Goal: Task Accomplishment & Management: Manage account settings

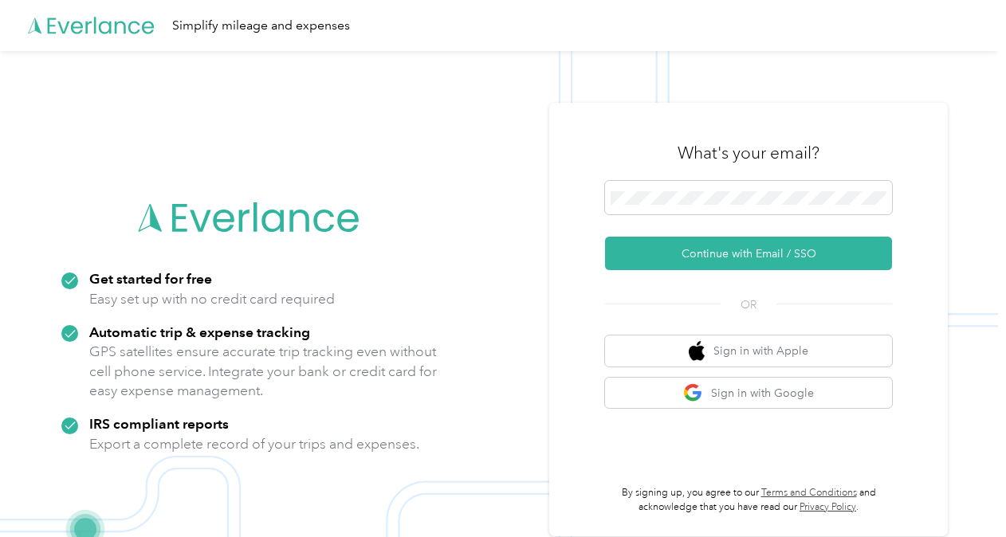
click at [642, 217] on div at bounding box center [748, 200] width 287 height 39
click at [674, 206] on span at bounding box center [748, 197] width 287 height 33
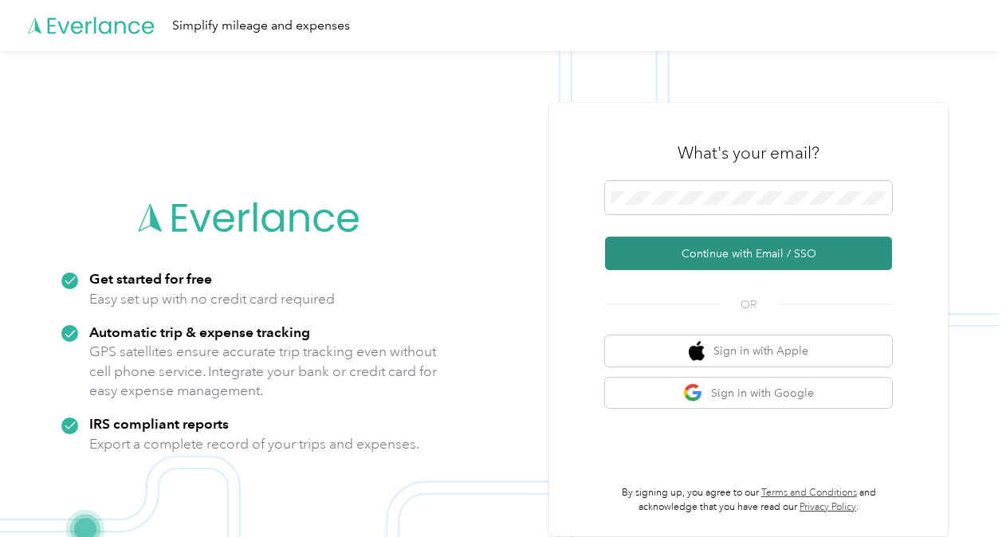
click at [724, 252] on button "Continue with Email / SSO" at bounding box center [748, 253] width 287 height 33
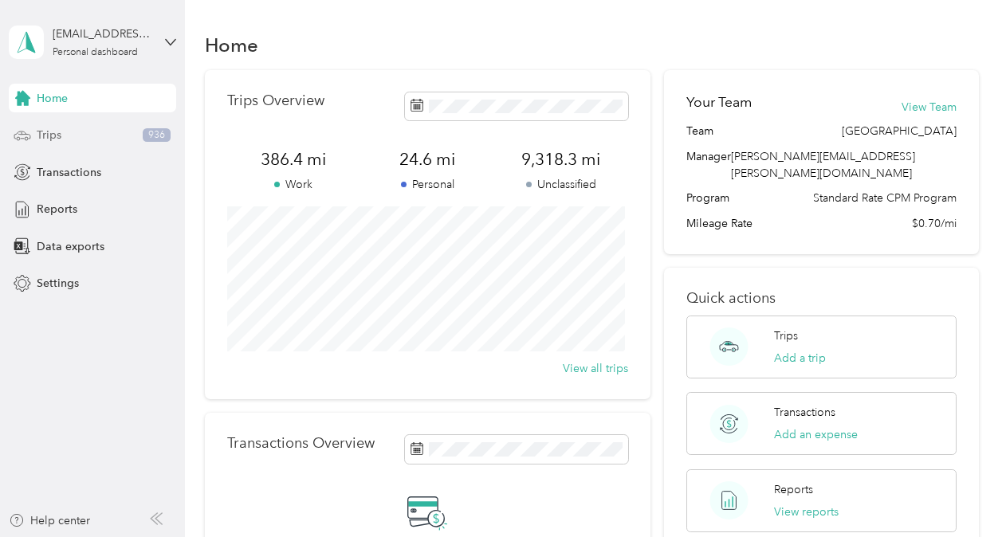
click at [70, 148] on div "Trips 936" at bounding box center [92, 135] width 167 height 29
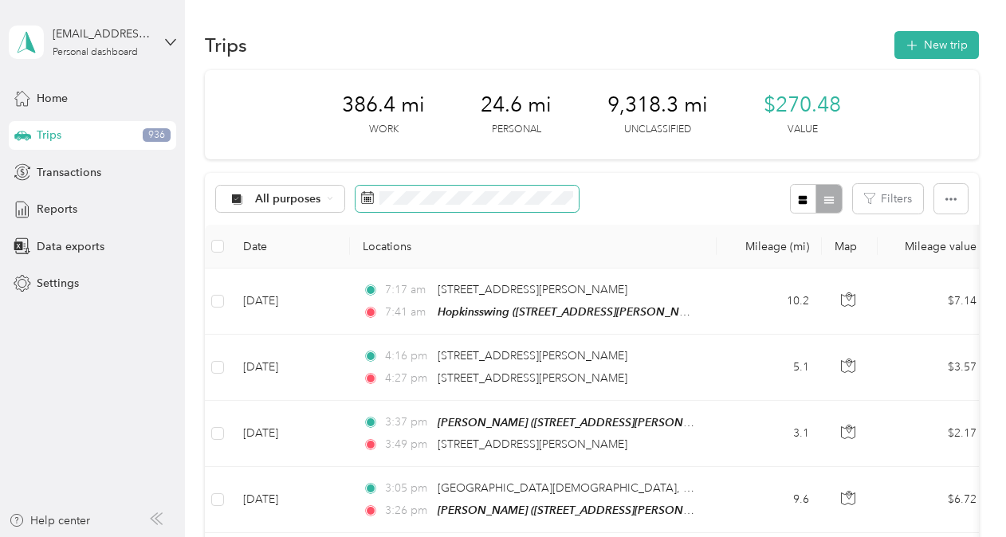
click at [527, 211] on body "[EMAIL_ADDRESS][PERSON_NAME][DOMAIN_NAME] Personal dashboard Home Trips 936 Tra…" at bounding box center [499, 268] width 998 height 537
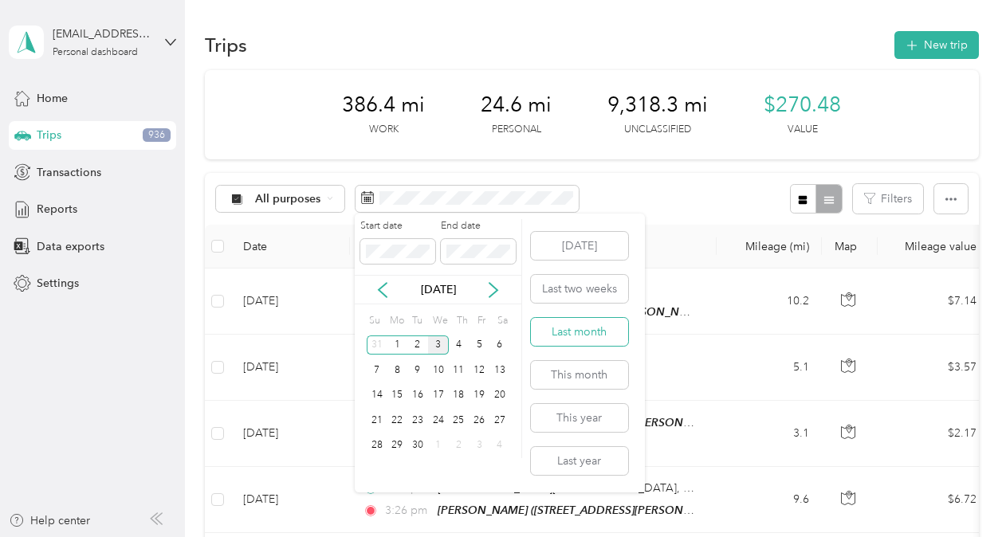
click at [575, 333] on button "Last month" at bounding box center [579, 332] width 97 height 28
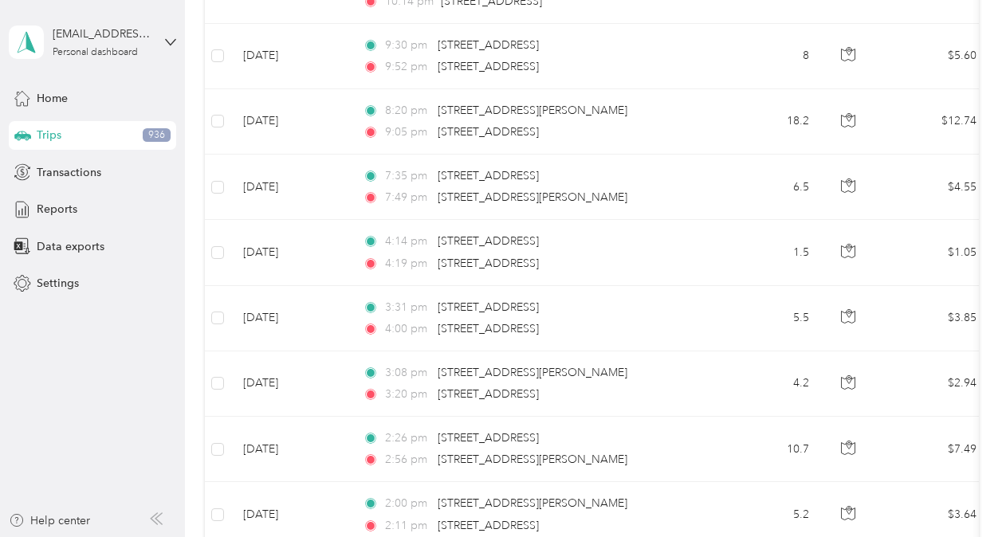
scroll to position [1652, 0]
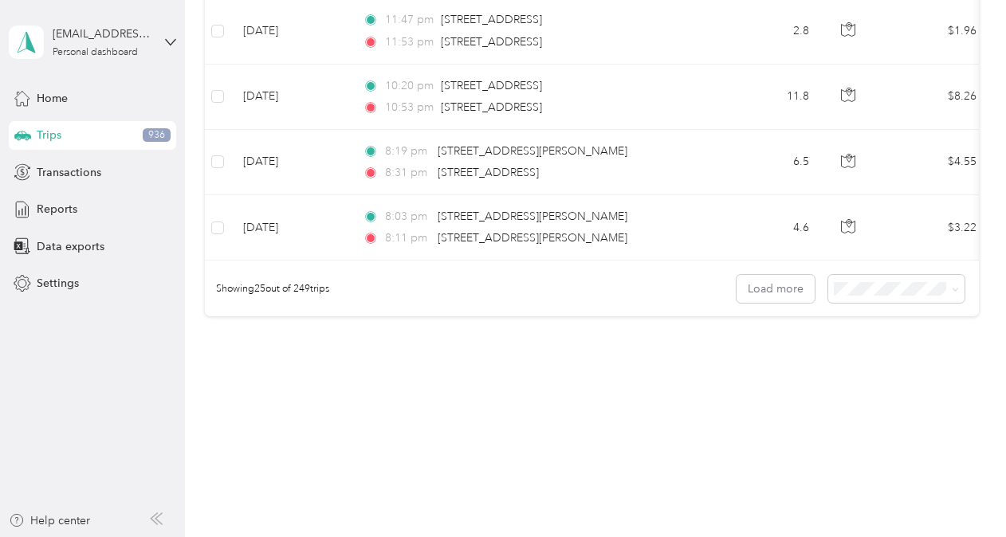
click at [869, 379] on li "100 per load" at bounding box center [892, 373] width 136 height 28
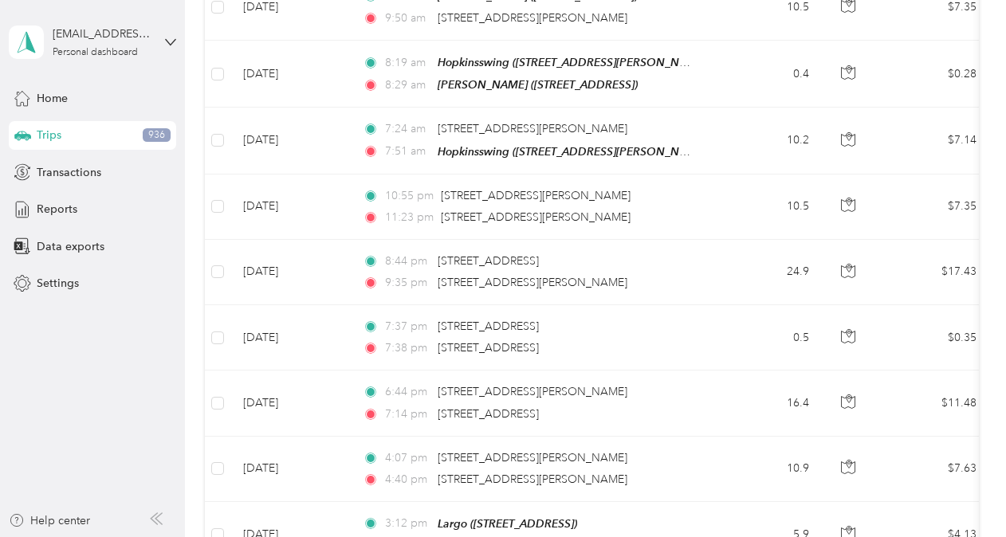
scroll to position [6018, 0]
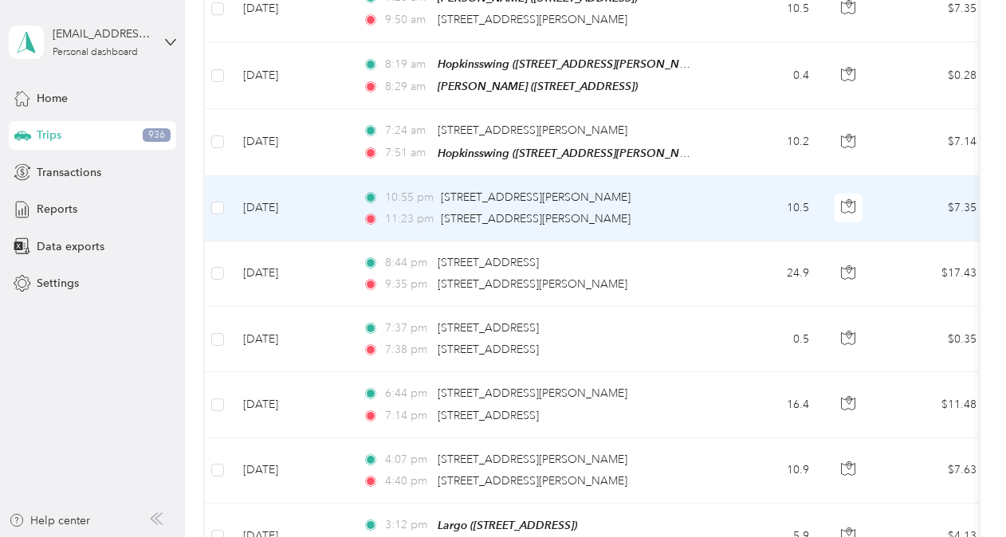
click at [967, 176] on td "$7.35" at bounding box center [934, 208] width 112 height 65
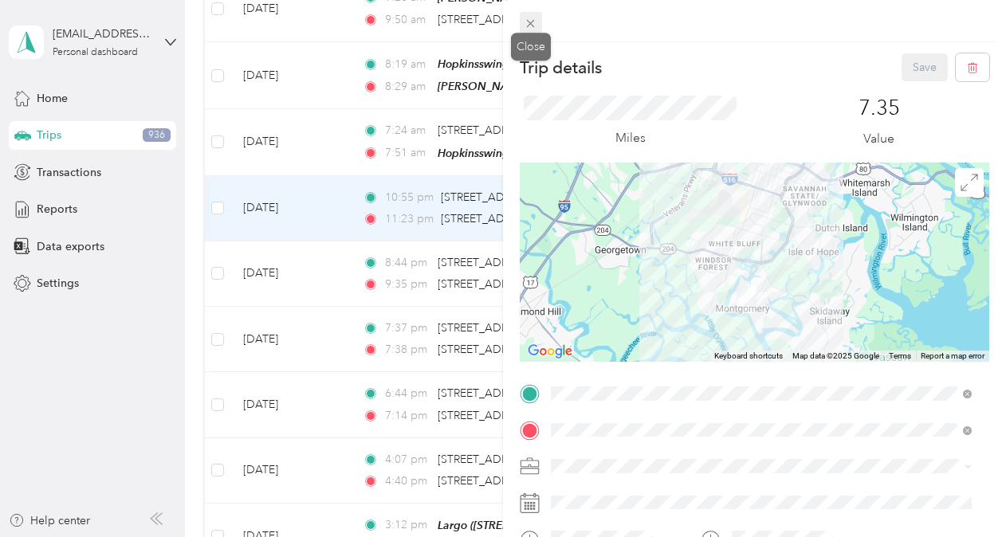
click at [534, 33] on div "Close" at bounding box center [531, 47] width 40 height 28
click at [533, 21] on icon at bounding box center [531, 24] width 8 height 8
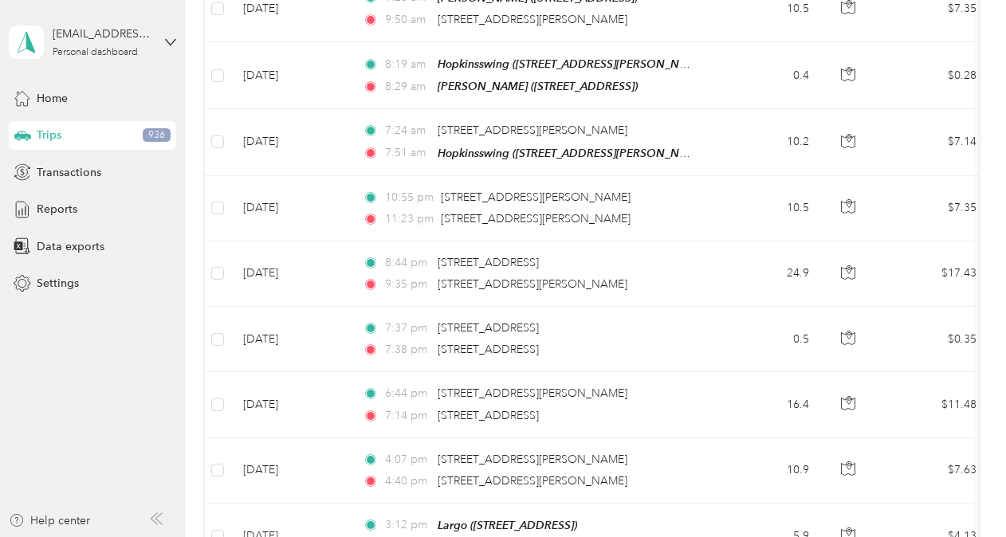
click at [75, 134] on div "Trips 936" at bounding box center [92, 135] width 167 height 29
click at [162, 41] on div "[EMAIL_ADDRESS][PERSON_NAME][DOMAIN_NAME] Personal dashboard" at bounding box center [92, 42] width 167 height 56
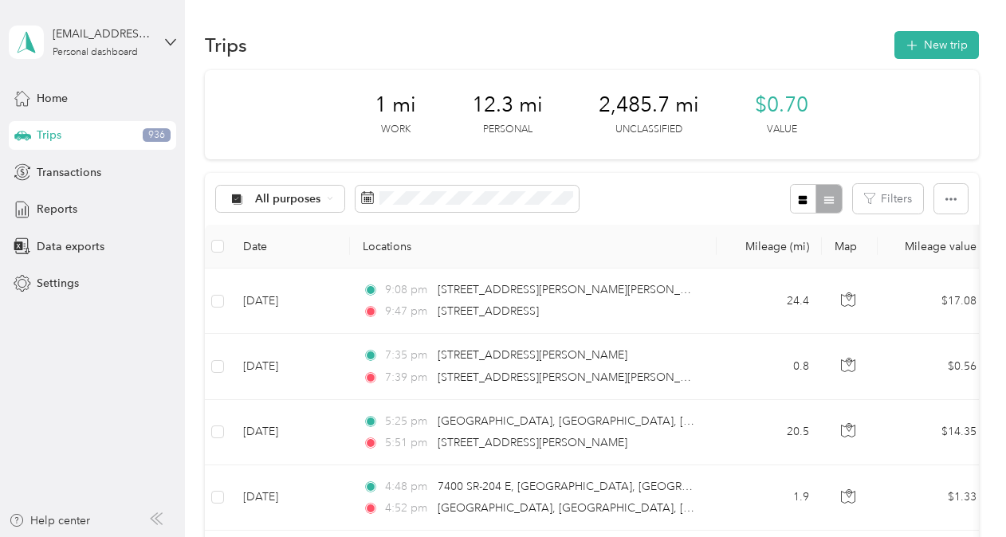
click at [411, 83] on icon at bounding box center [417, 86] width 13 height 13
click at [953, 203] on button "button" at bounding box center [950, 198] width 33 height 29
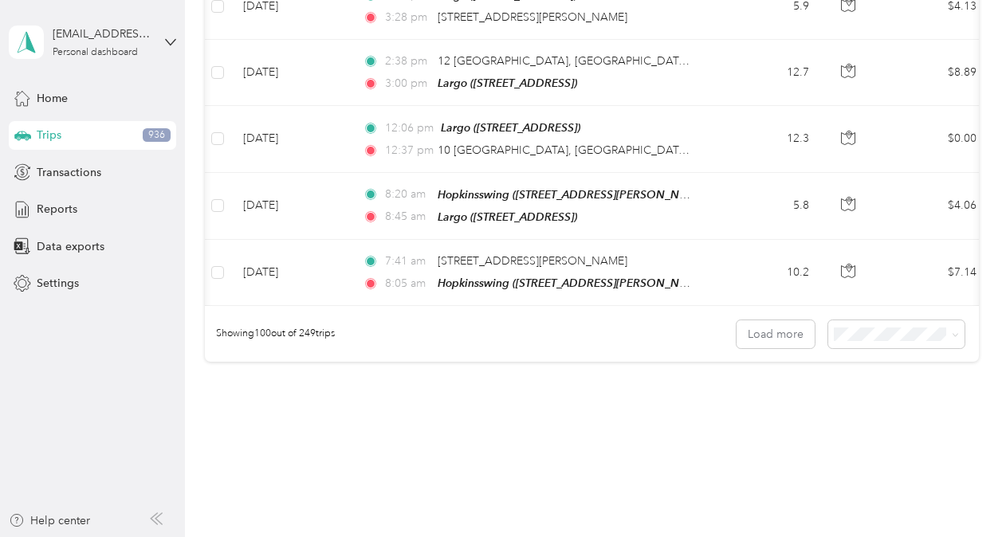
scroll to position [0, 550]
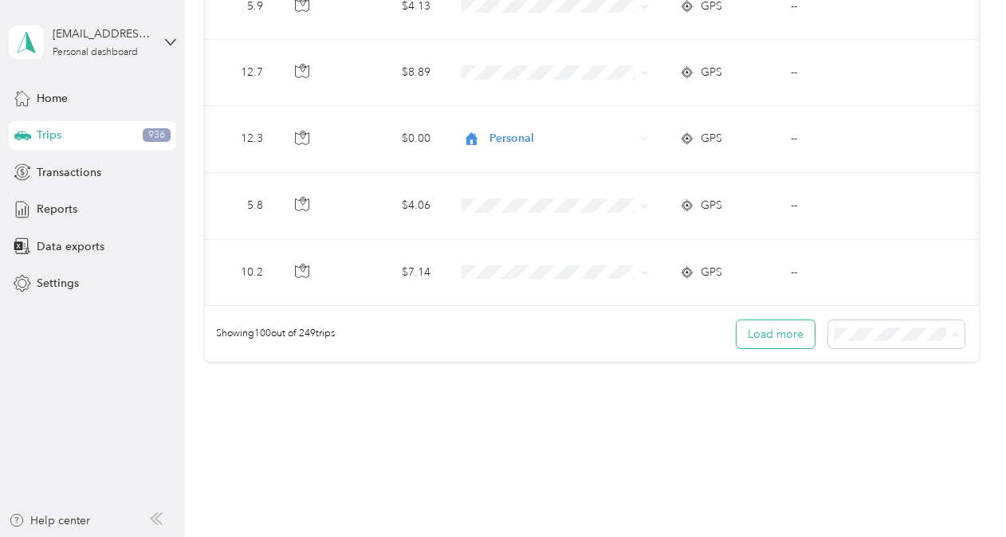
click at [773, 320] on button "Load more" at bounding box center [776, 334] width 78 height 28
click at [778, 320] on button "Load more" at bounding box center [776, 334] width 78 height 28
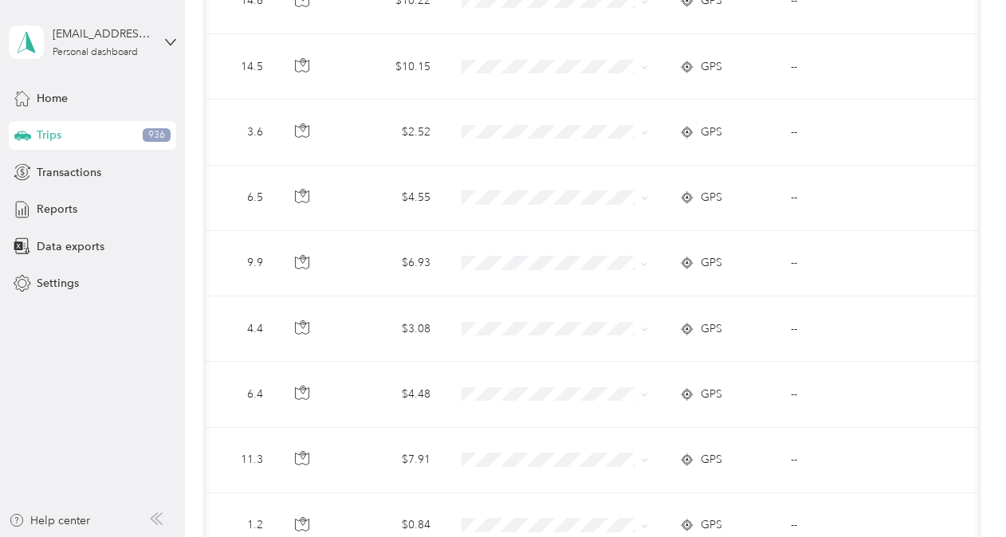
scroll to position [13078, 0]
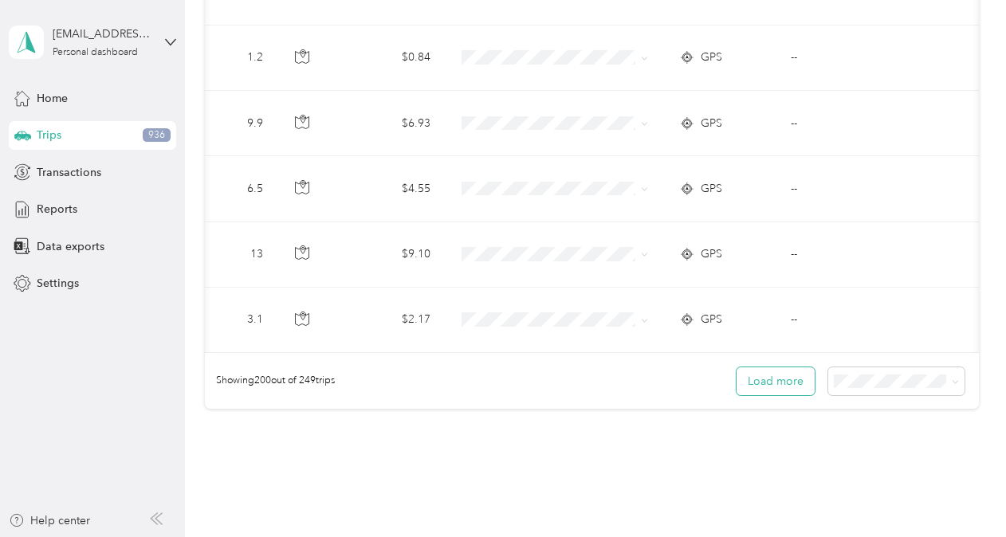
click at [765, 367] on button "Load more" at bounding box center [776, 381] width 78 height 28
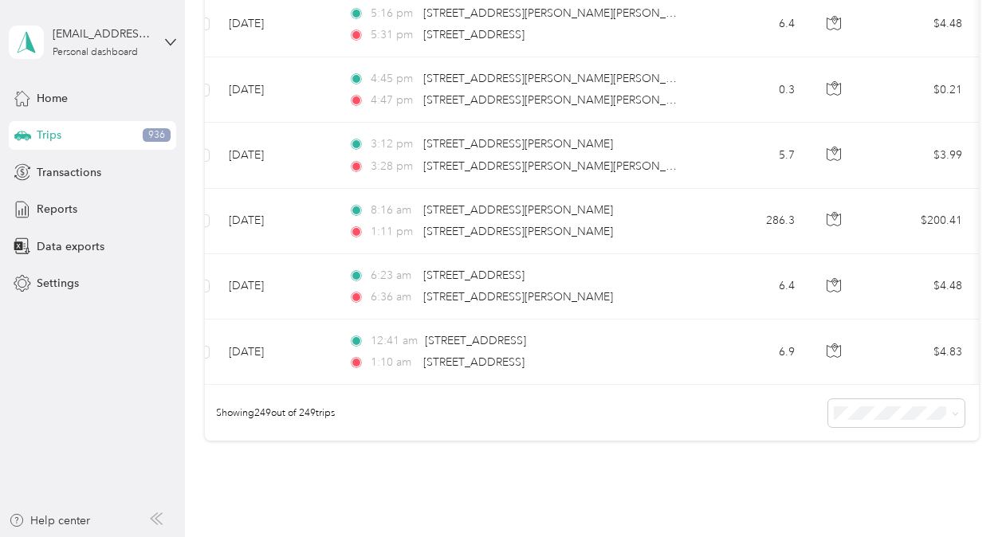
scroll to position [0, 0]
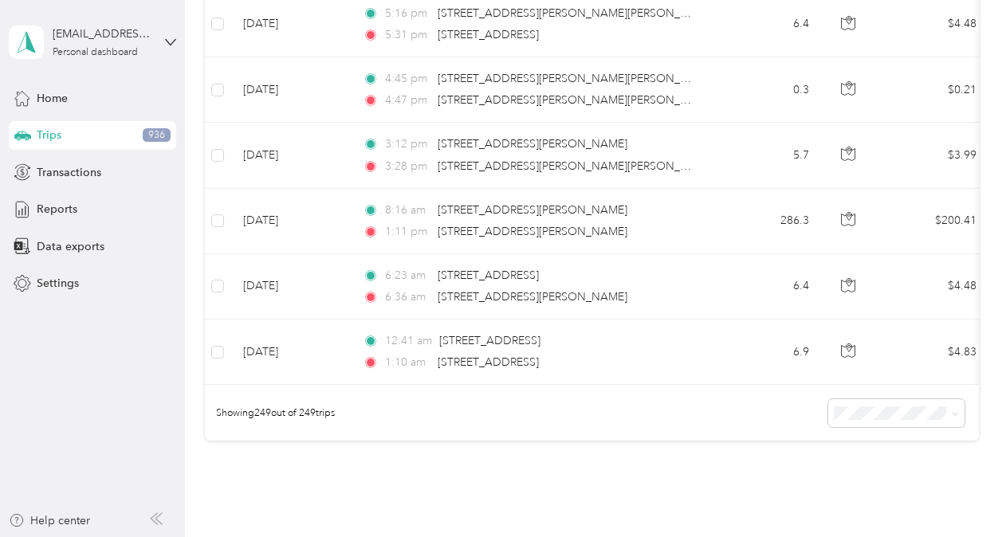
click at [760, 488] on div "Trips New trip 1 mi Work 12.3 mi Personal 2,485.7 mi Unclassified $0.70 Value A…" at bounding box center [591, 268] width 813 height 537
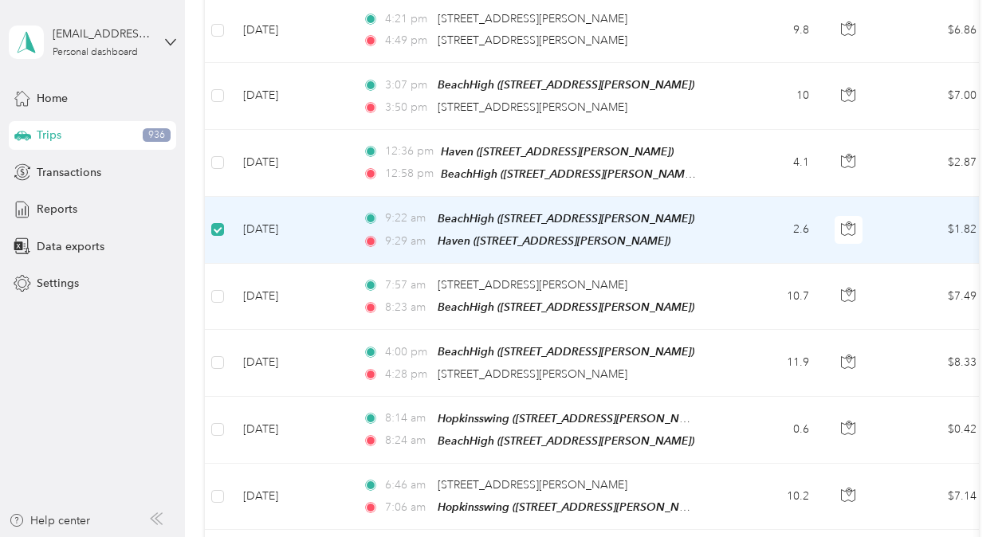
scroll to position [14492, 0]
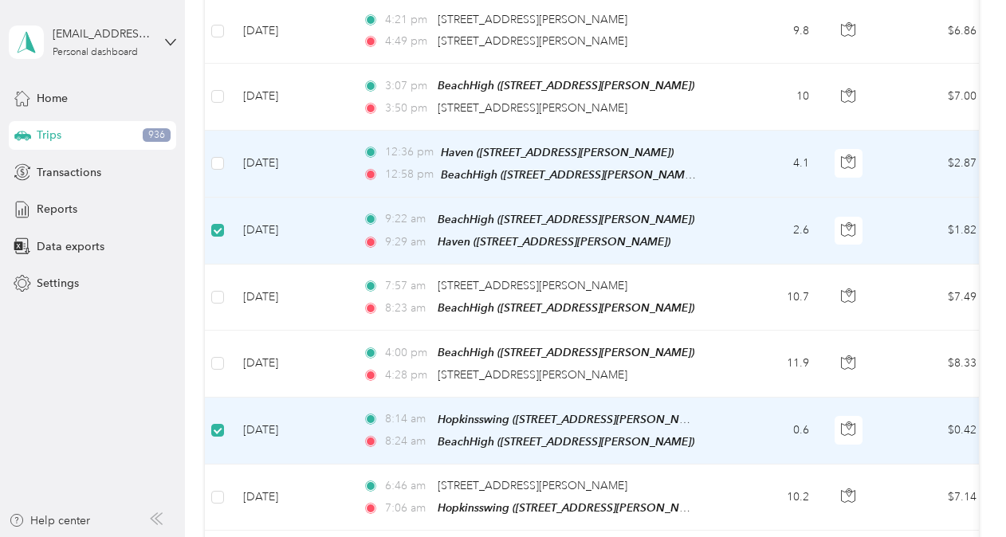
click at [224, 131] on td at bounding box center [218, 164] width 26 height 67
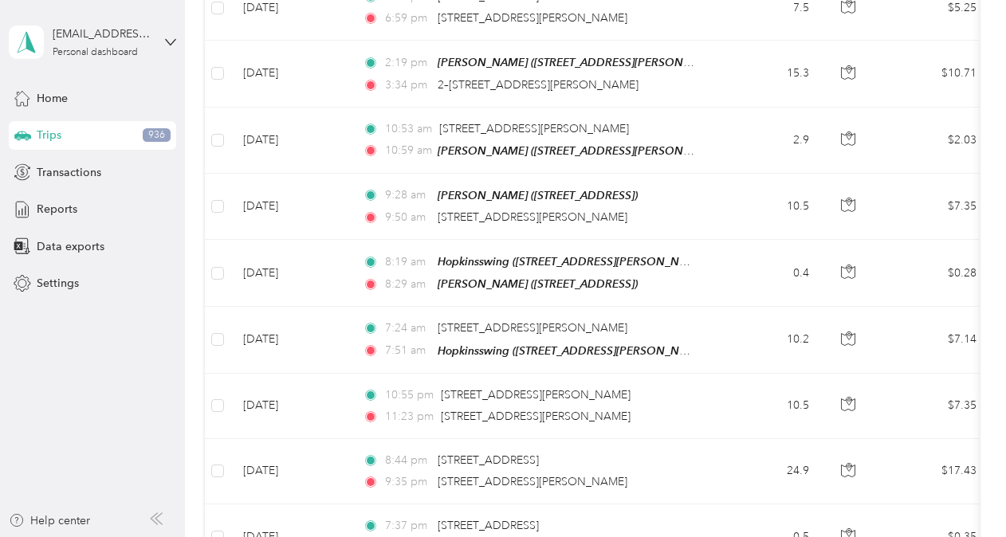
scroll to position [5787, 0]
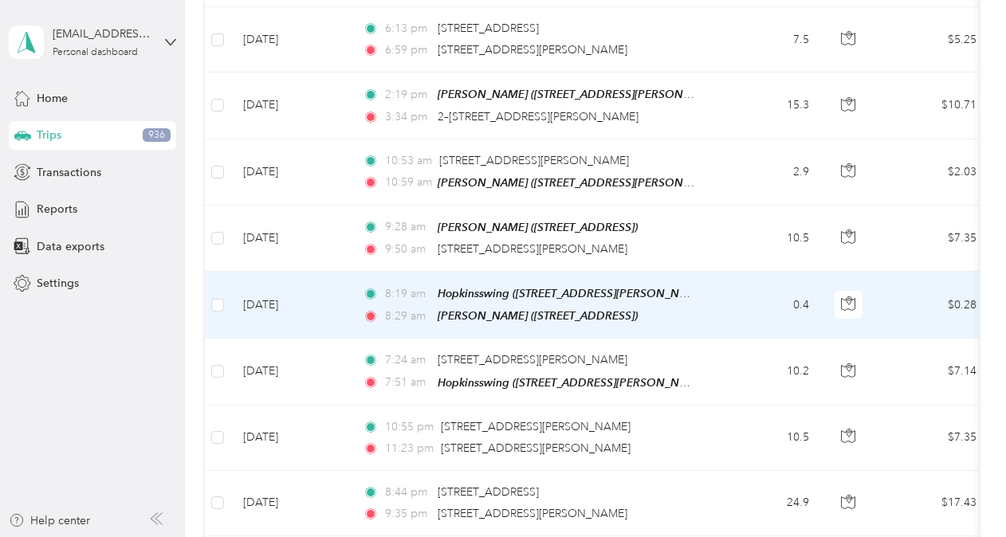
click at [210, 272] on td at bounding box center [218, 305] width 26 height 67
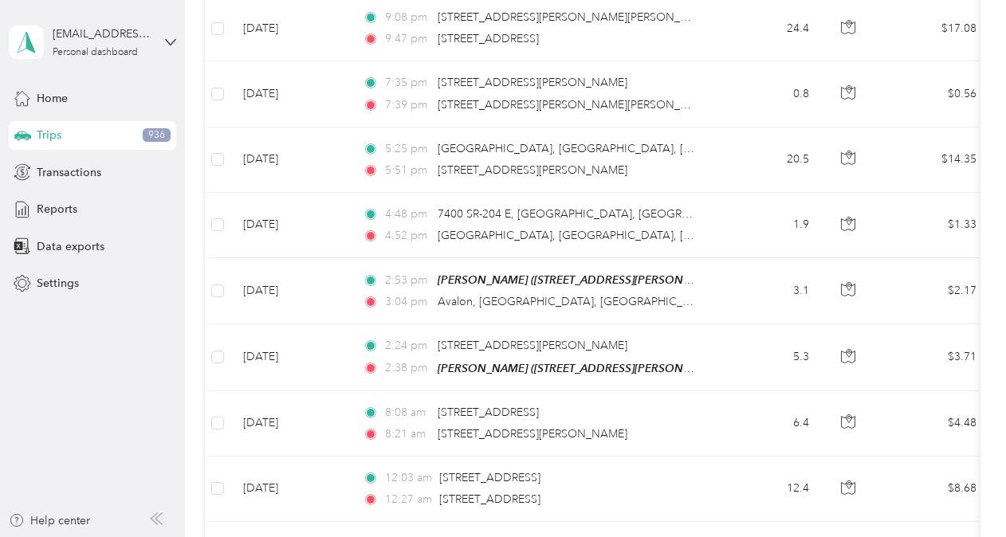
scroll to position [0, 0]
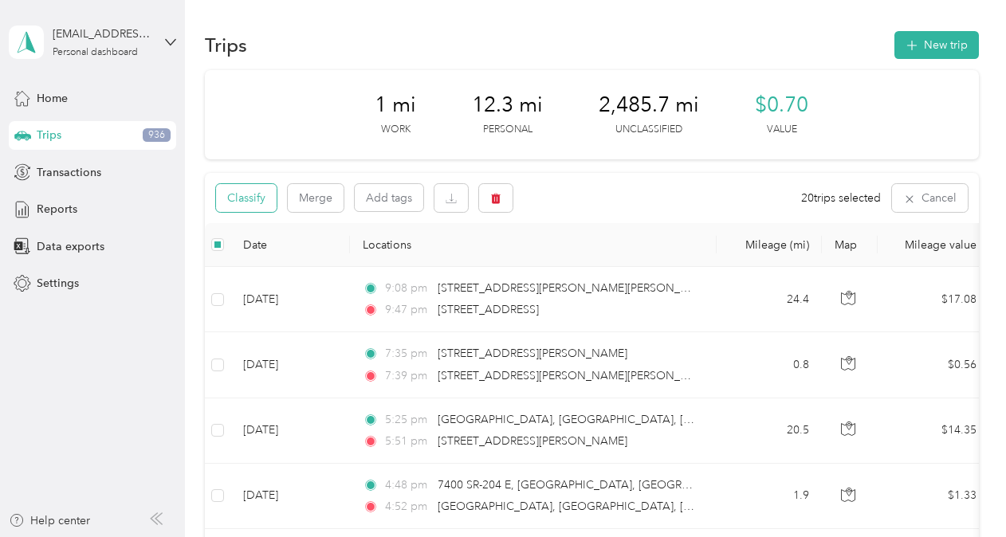
click at [252, 198] on button "Classify" at bounding box center [246, 198] width 61 height 28
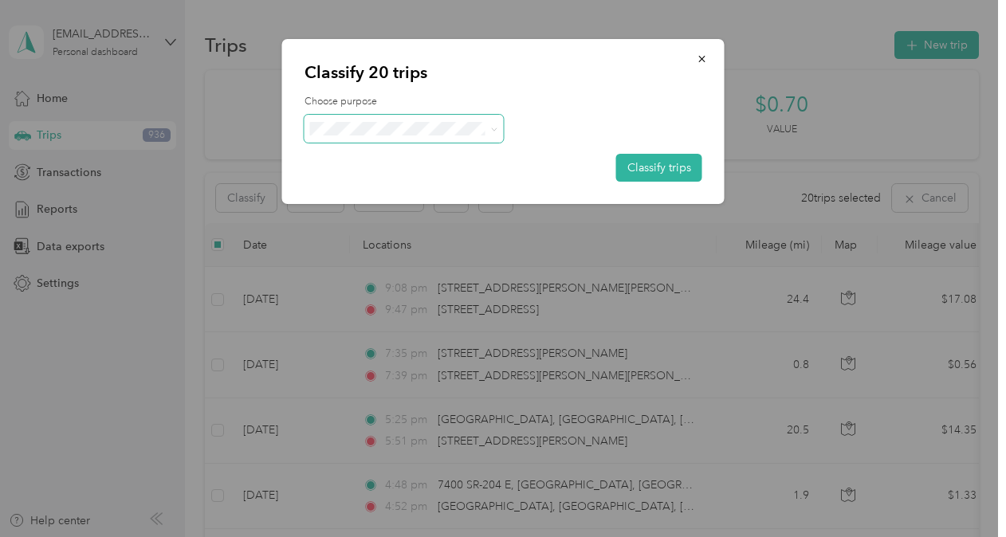
click at [424, 120] on span at bounding box center [404, 129] width 199 height 28
click at [371, 160] on span "SCCPSS" at bounding box center [418, 158] width 148 height 17
click at [682, 169] on button "Classify trips" at bounding box center [659, 168] width 86 height 28
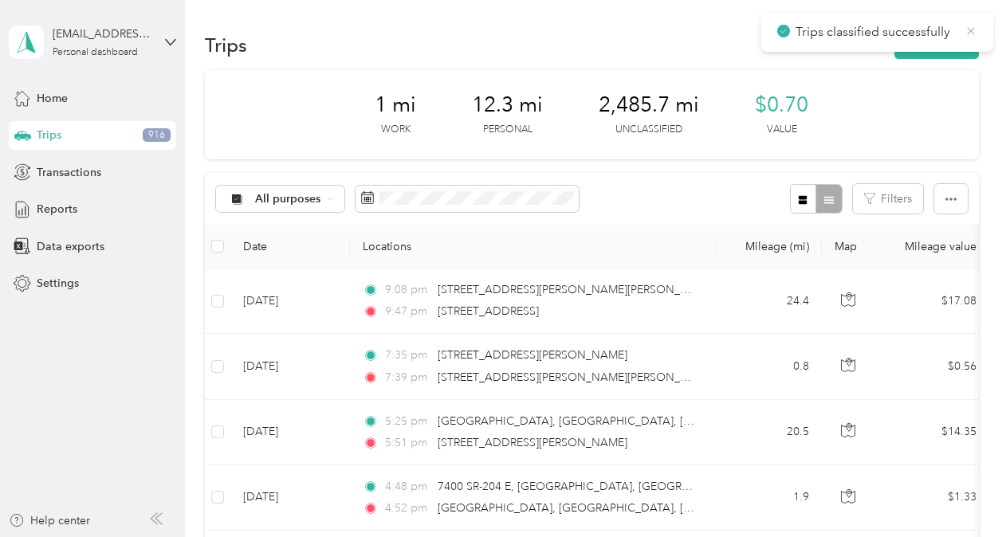
click at [969, 27] on icon at bounding box center [971, 31] width 13 height 14
click at [43, 219] on div "Reports" at bounding box center [92, 209] width 167 height 29
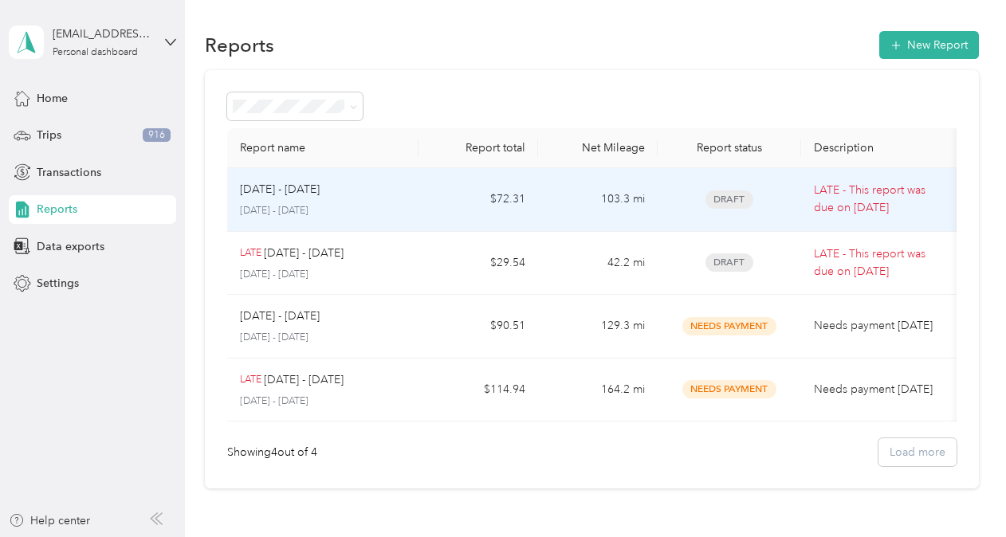
click at [270, 194] on p "[DATE] - [DATE]" at bounding box center [280, 190] width 80 height 18
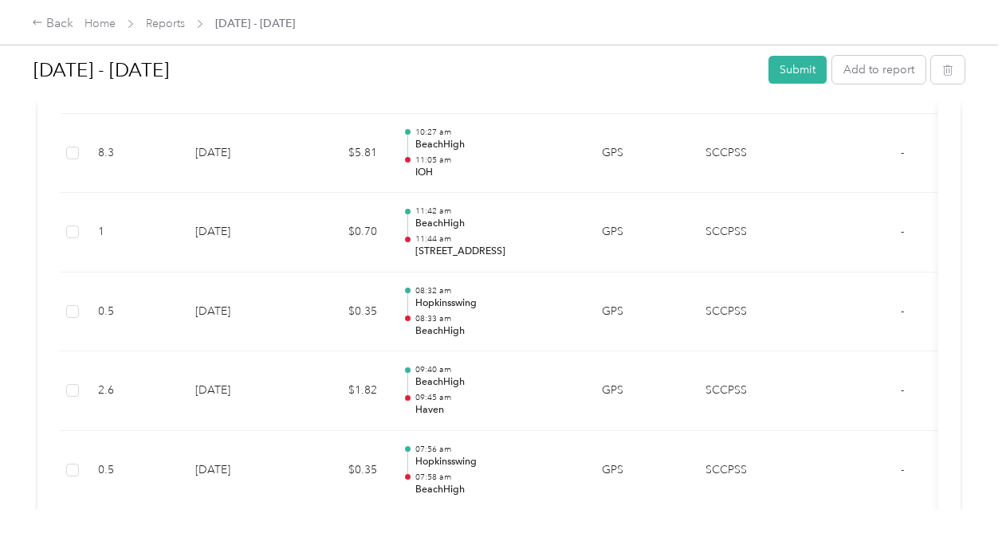
scroll to position [1072, 0]
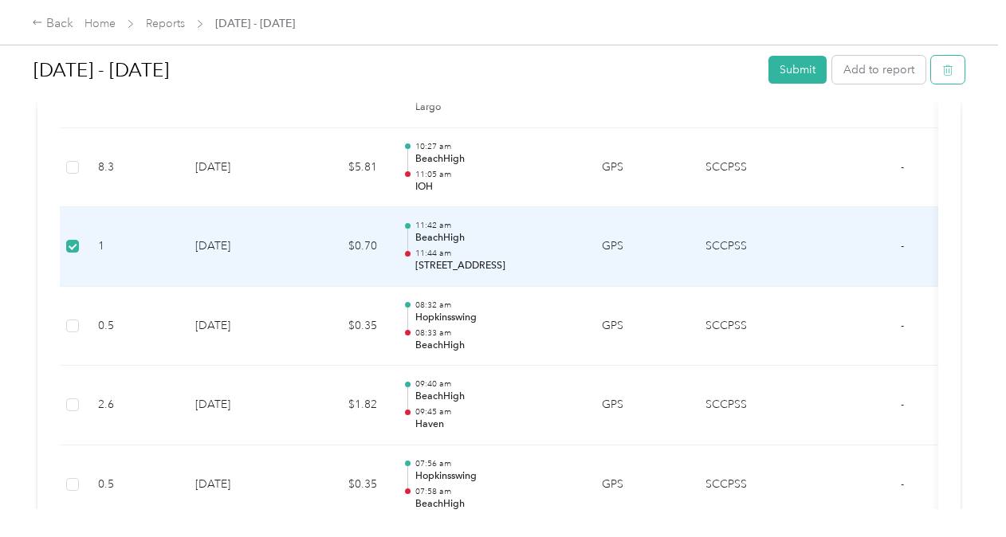
click at [937, 68] on button "button" at bounding box center [947, 70] width 33 height 28
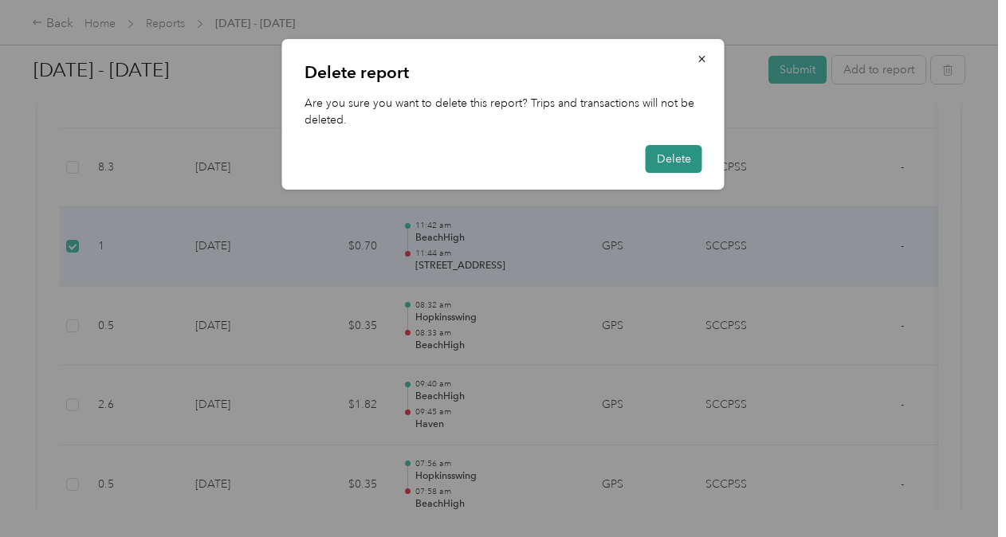
click at [683, 148] on button "Delete" at bounding box center [674, 159] width 57 height 28
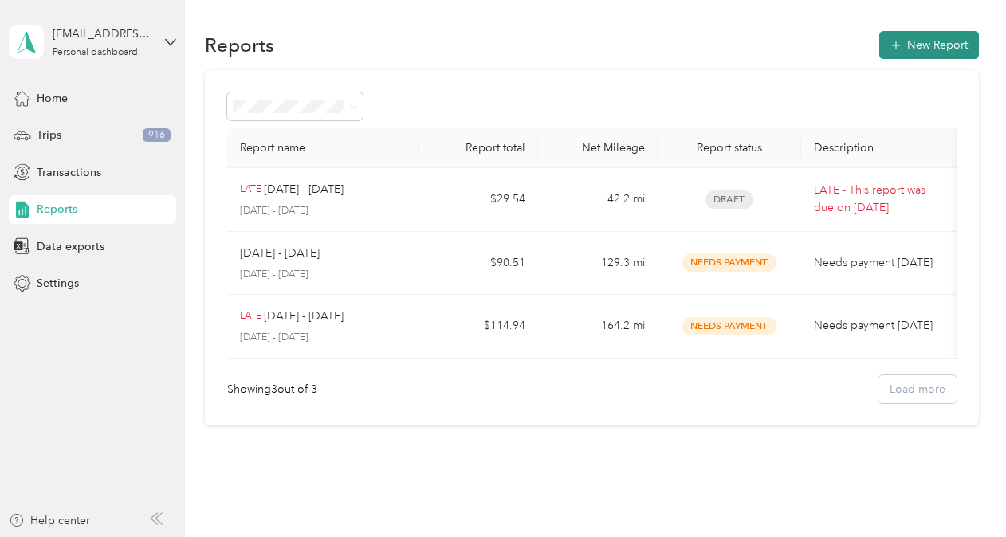
click at [894, 48] on icon "button" at bounding box center [896, 45] width 16 height 16
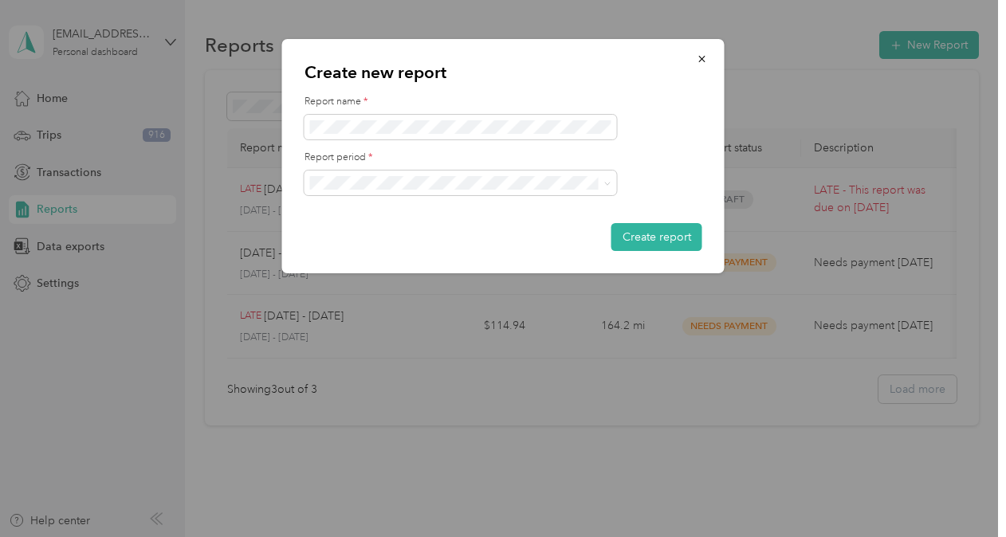
click at [415, 245] on ol "[DATE] - [DATE] [DATE] - [DATE] [DATE] - [DATE] [DATE] - [DATE] [DATE] - [DATE]…" at bounding box center [461, 272] width 312 height 167
click at [384, 242] on li "[DATE] - [DATE]" at bounding box center [461, 239] width 312 height 28
click at [625, 246] on button "Create report" at bounding box center [656, 237] width 91 height 28
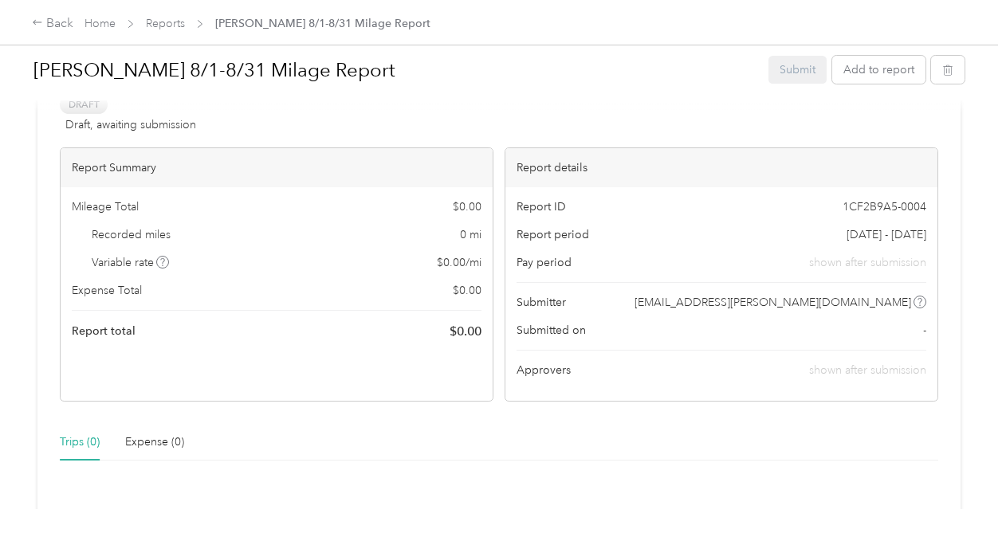
scroll to position [43, 0]
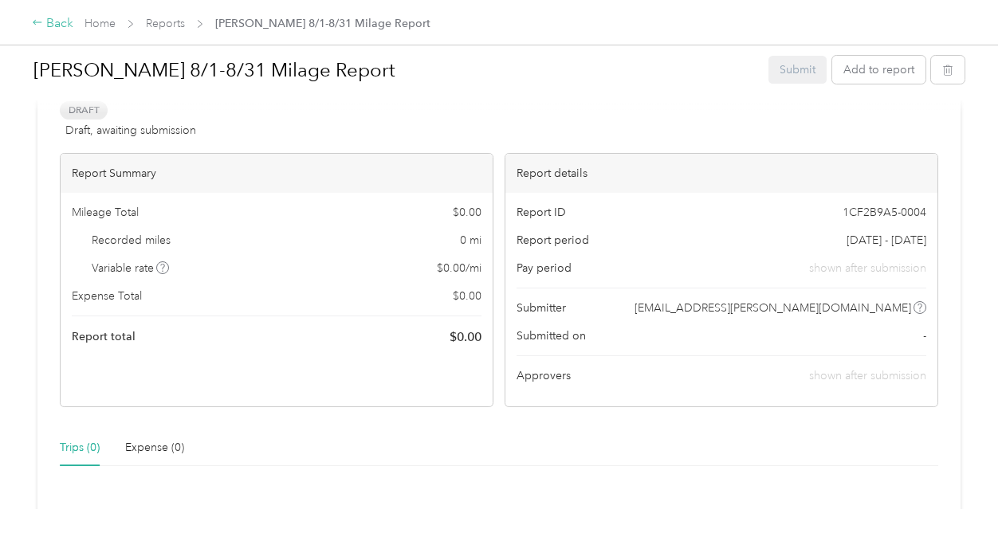
click at [37, 19] on icon at bounding box center [37, 22] width 11 height 11
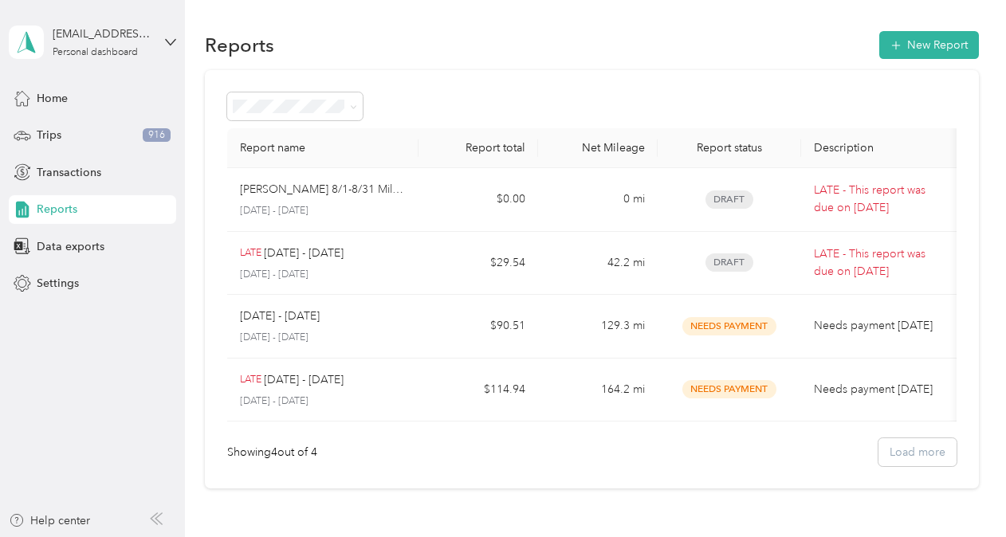
drag, startPoint x: 998, startPoint y: 366, endPoint x: 898, endPoint y: 498, distance: 166.1
click at [898, 489] on div "Report name Report total Net Mileage Report status Description [PERSON_NAME] 8/…" at bounding box center [592, 279] width 774 height 419
drag, startPoint x: 1002, startPoint y: 96, endPoint x: 432, endPoint y: 30, distance: 573.7
click at [432, 30] on div "Reports New Report" at bounding box center [592, 44] width 774 height 33
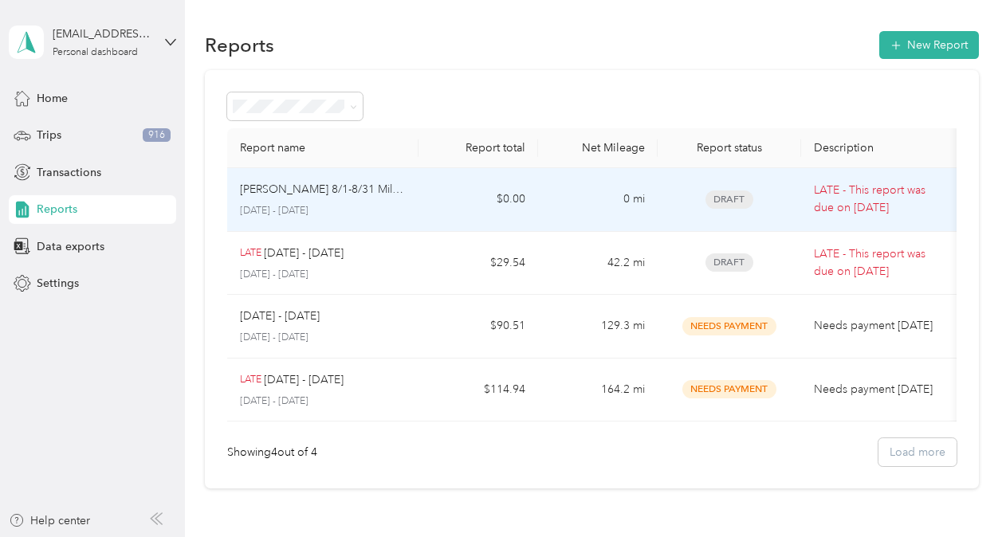
click at [309, 191] on p "[PERSON_NAME] 8/1-8/31 Milage Report" at bounding box center [323, 190] width 166 height 18
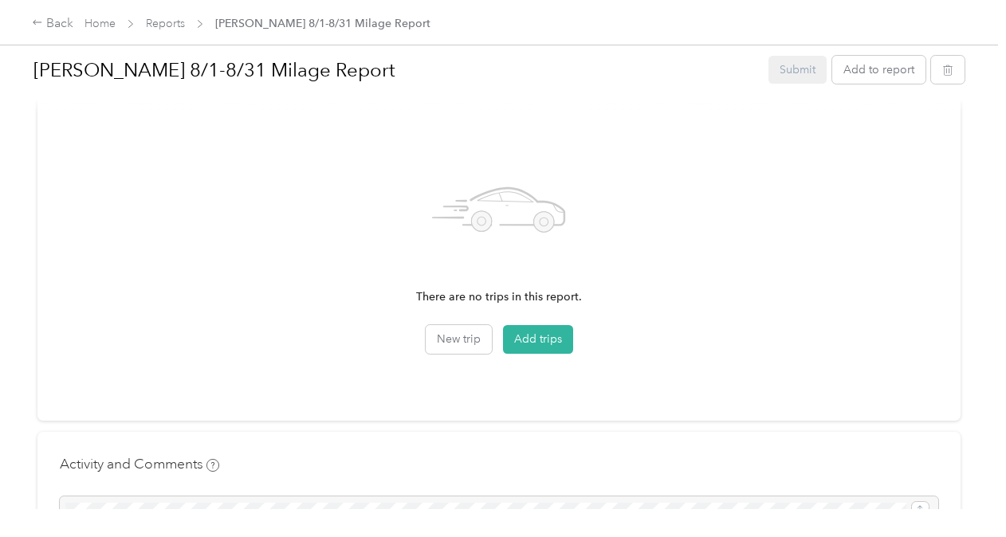
scroll to position [437, 0]
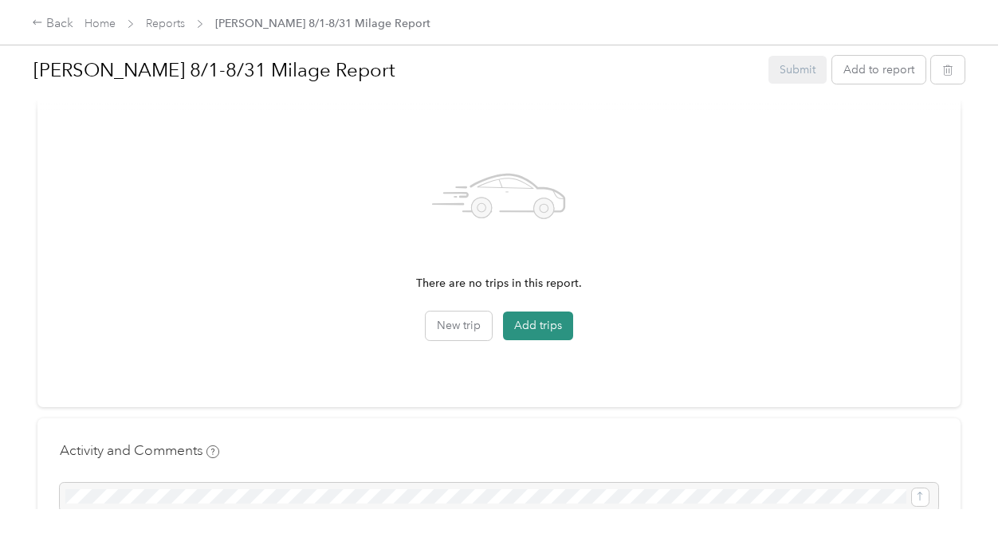
click at [522, 333] on button "Add trips" at bounding box center [538, 326] width 70 height 29
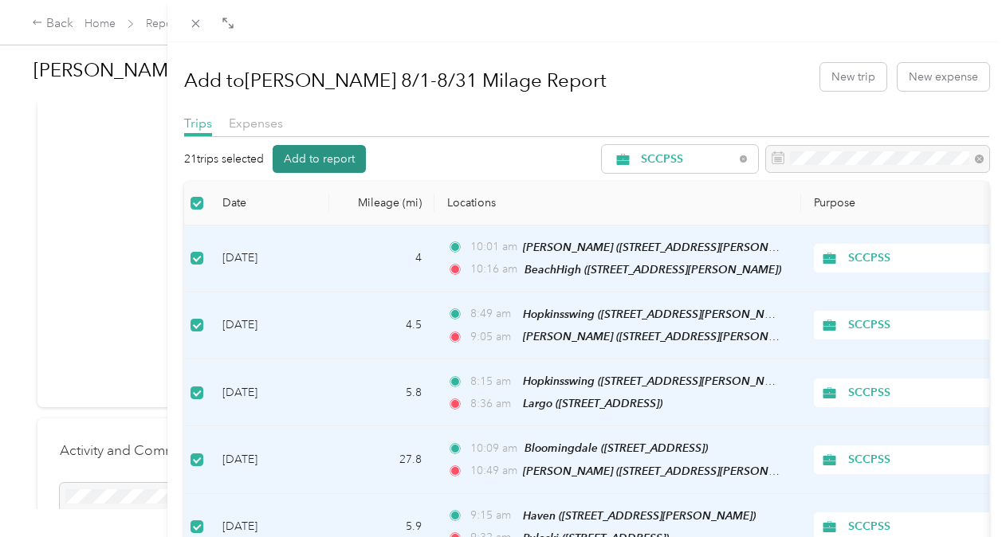
click at [324, 151] on button "Add to report" at bounding box center [319, 159] width 93 height 28
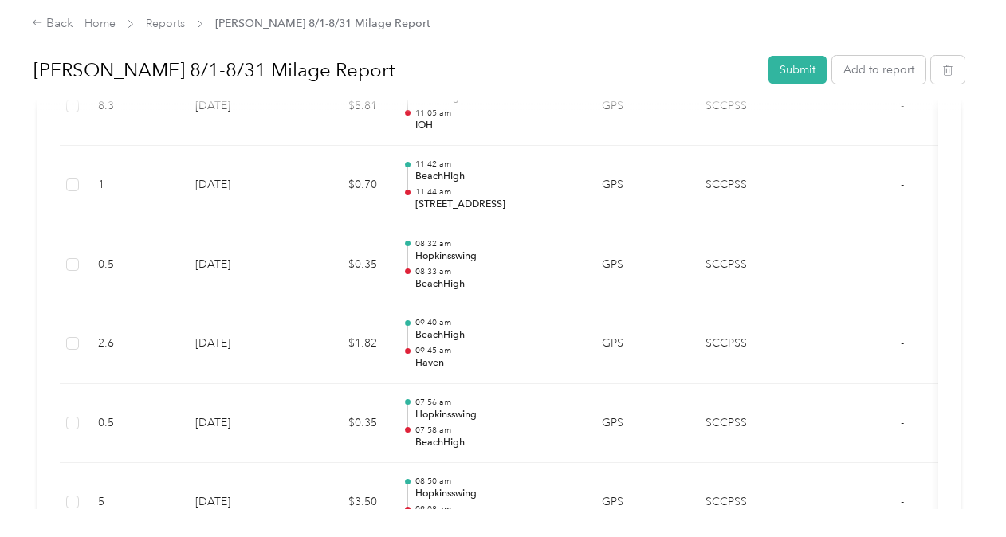
scroll to position [1116, 0]
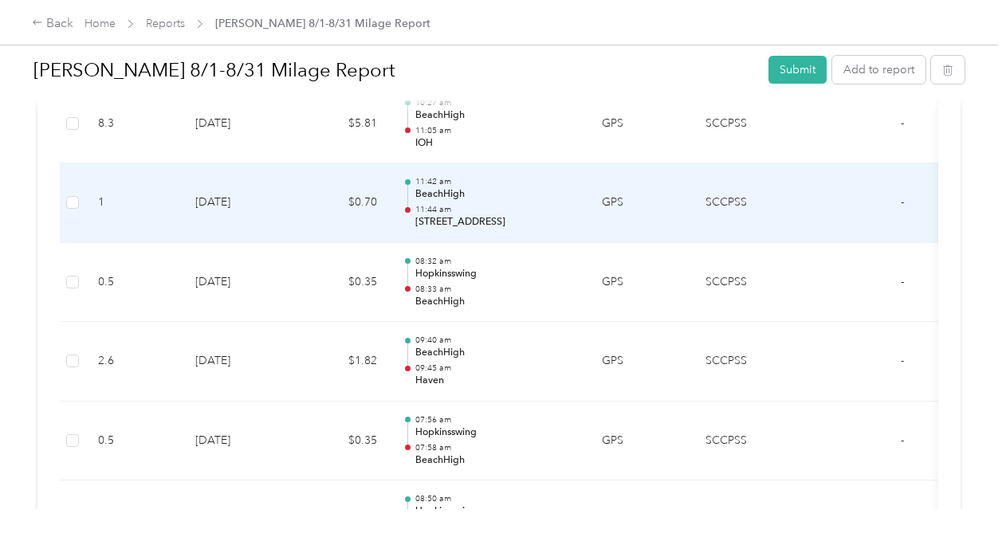
click at [80, 199] on td at bounding box center [73, 203] width 26 height 80
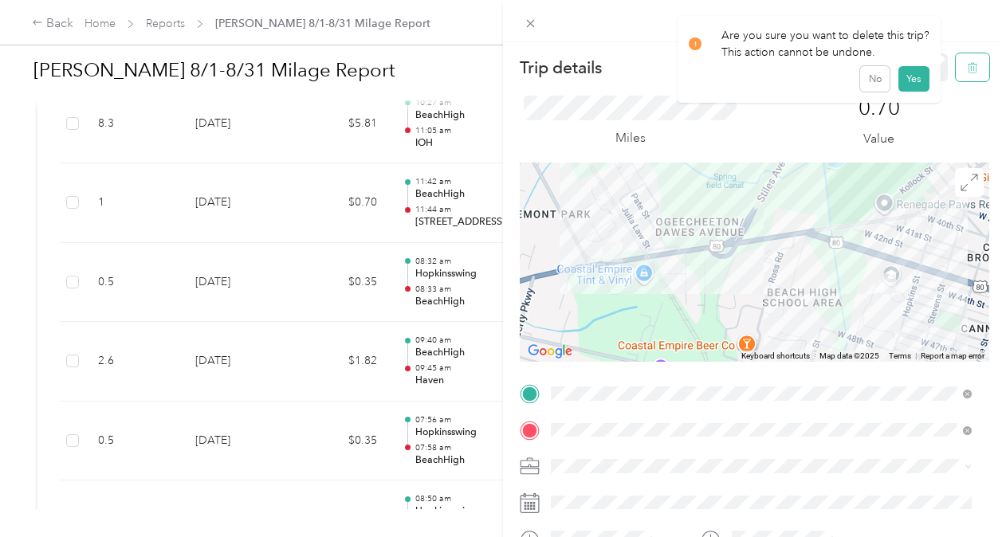
click at [958, 77] on button "button" at bounding box center [972, 67] width 33 height 28
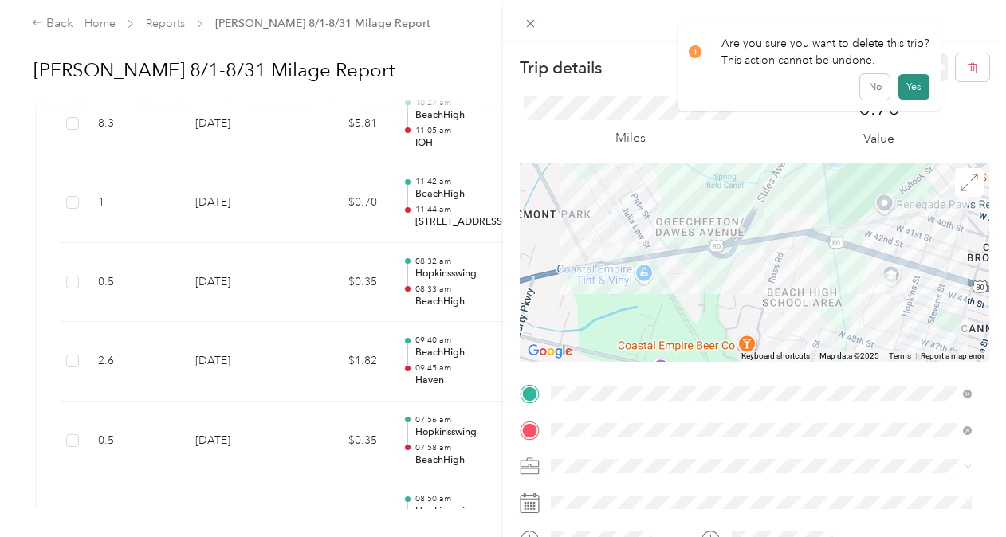
click at [906, 84] on button "Yes" at bounding box center [913, 87] width 31 height 26
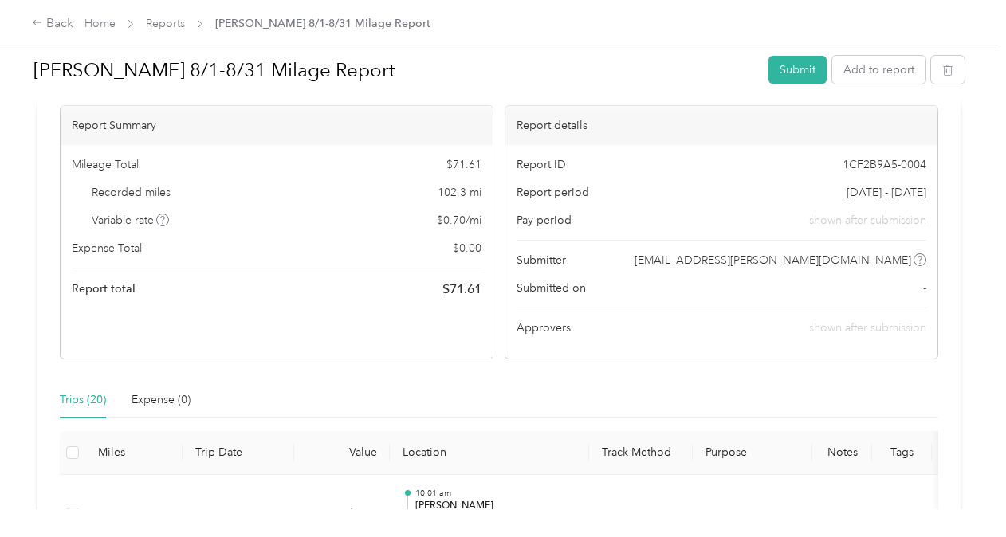
scroll to position [100, 0]
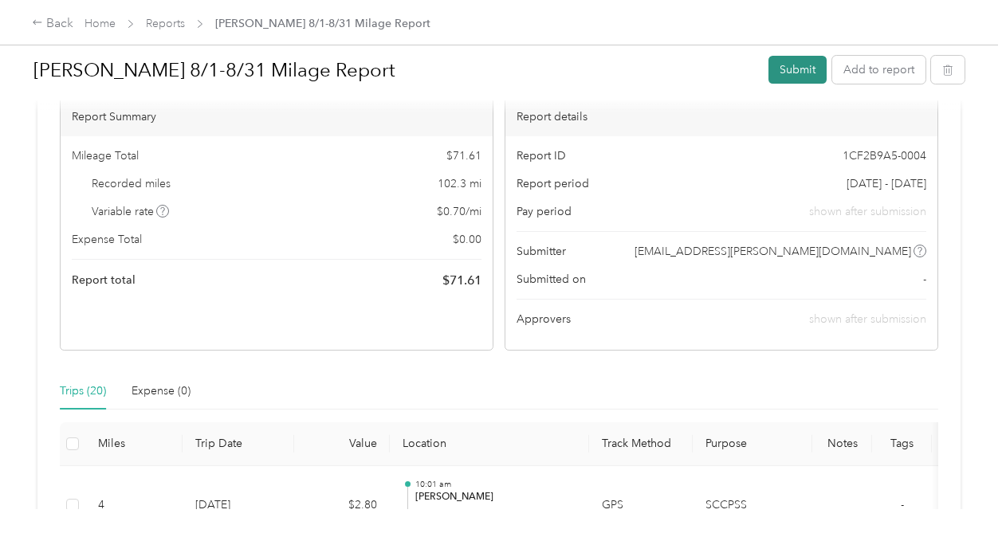
click at [798, 63] on button "Submit" at bounding box center [797, 70] width 58 height 28
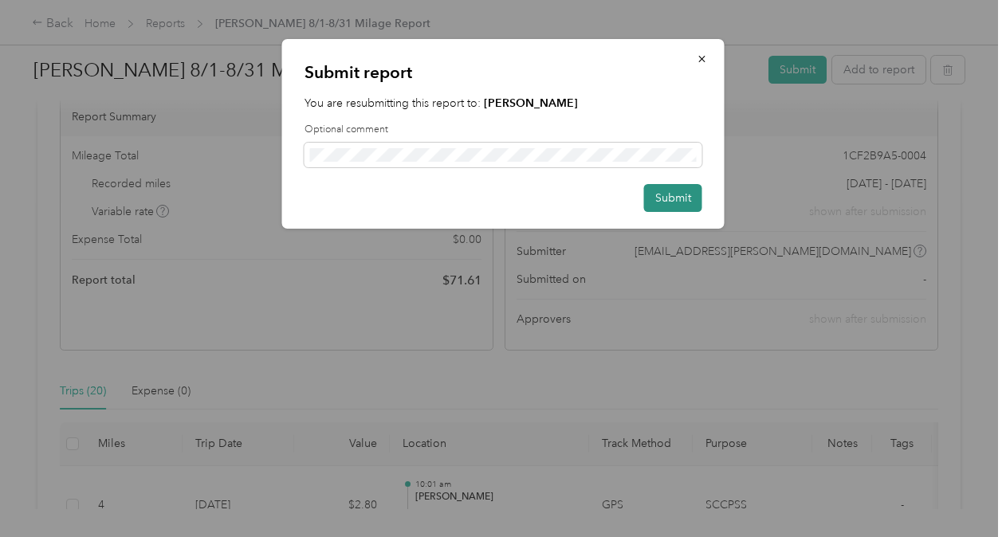
click at [671, 193] on button "Submit" at bounding box center [673, 198] width 58 height 28
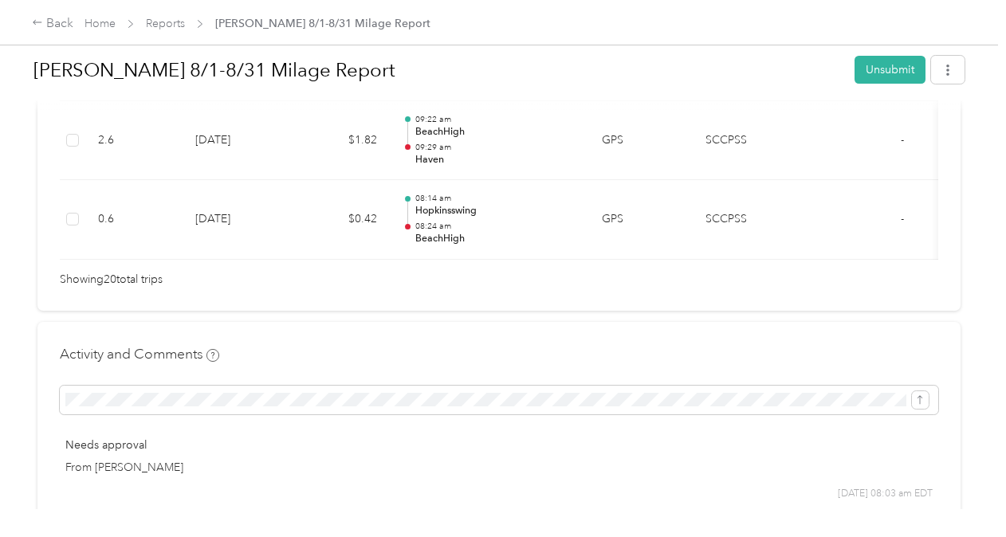
scroll to position [1923, 0]
